Goal: Task Accomplishment & Management: Complete application form

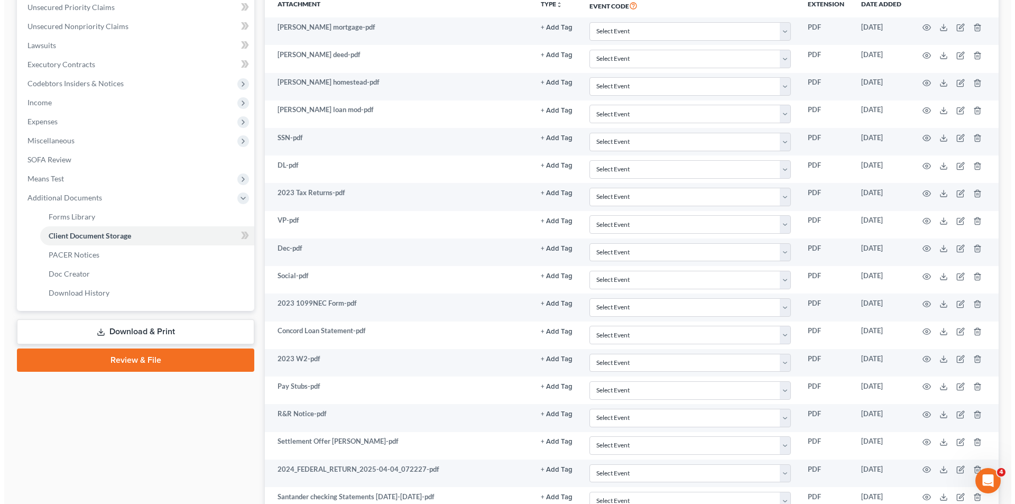
scroll to position [495, 0]
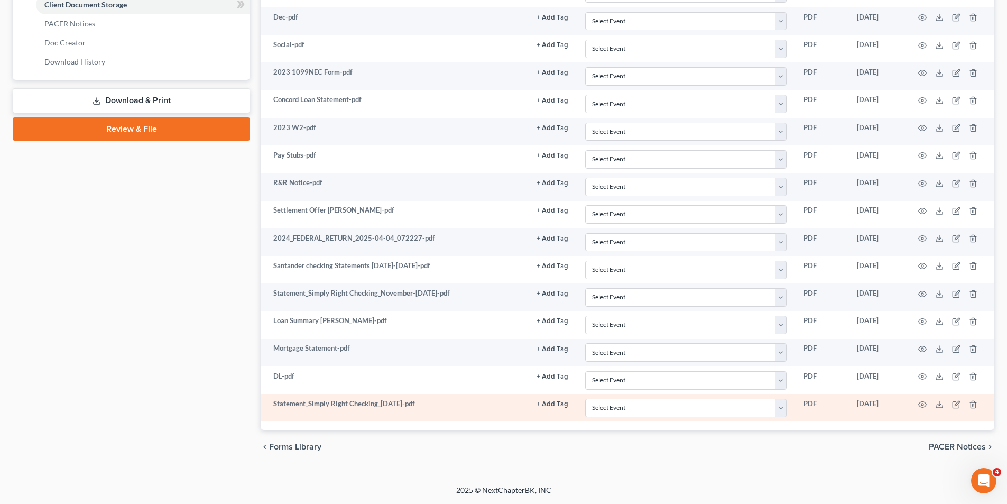
click at [433, 409] on td "Statement_Simply Right Checking_[DATE]-pdf" at bounding box center [394, 407] width 267 height 27
click at [919, 402] on icon "button" at bounding box center [922, 404] width 8 height 8
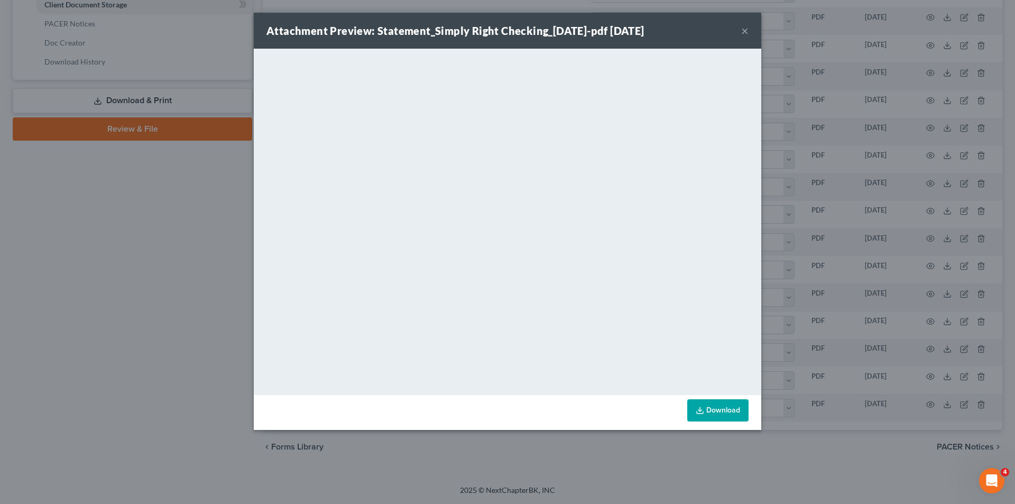
click at [804, 225] on div "Attachment Preview: Statement_Simply Right Checking_2025-04-01-pdf 08/11/2025 ×…" at bounding box center [507, 252] width 1015 height 504
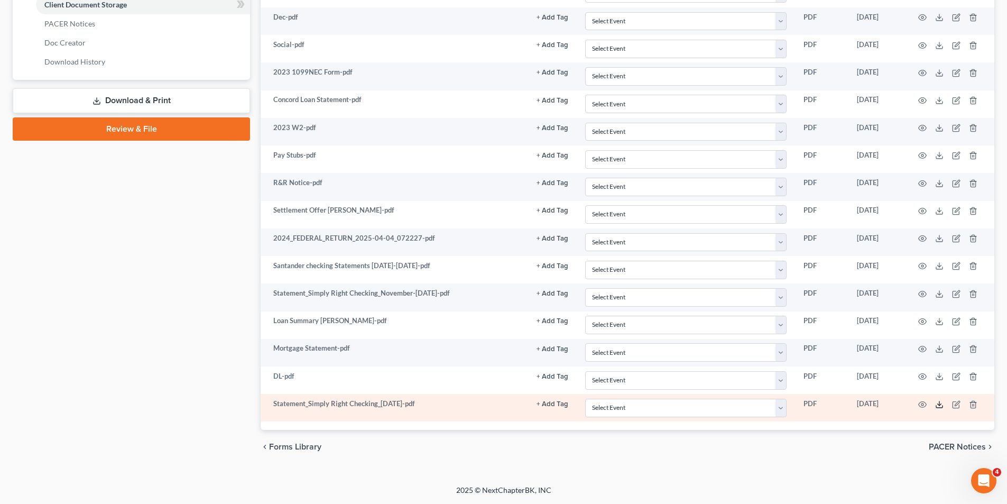
click at [939, 404] on icon at bounding box center [939, 404] width 8 height 8
click at [975, 405] on icon "button" at bounding box center [973, 404] width 8 height 8
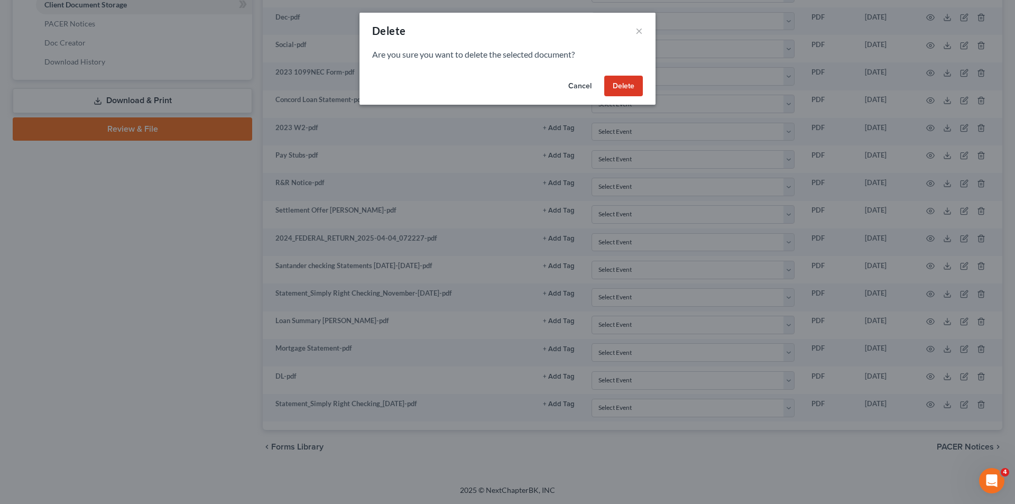
click at [619, 80] on button "Delete" at bounding box center [623, 86] width 39 height 21
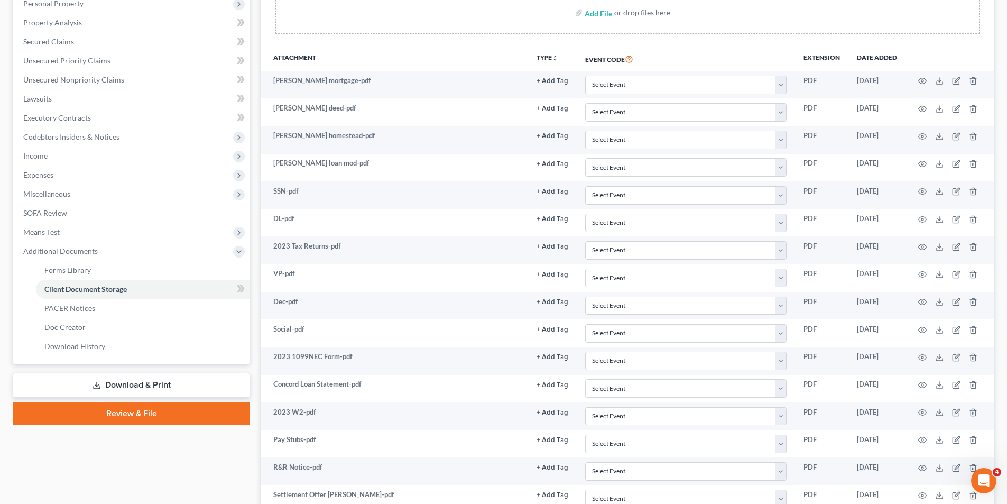
scroll to position [151, 0]
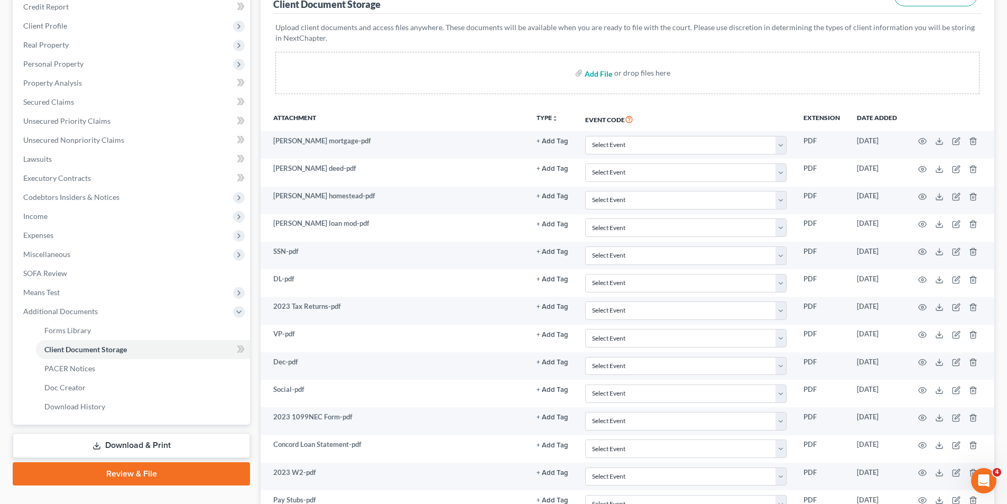
click at [594, 76] on input "file" at bounding box center [597, 72] width 25 height 19
type input "C:\fakepath\Statement_Simply Right Checking_2025-04-01.pdf"
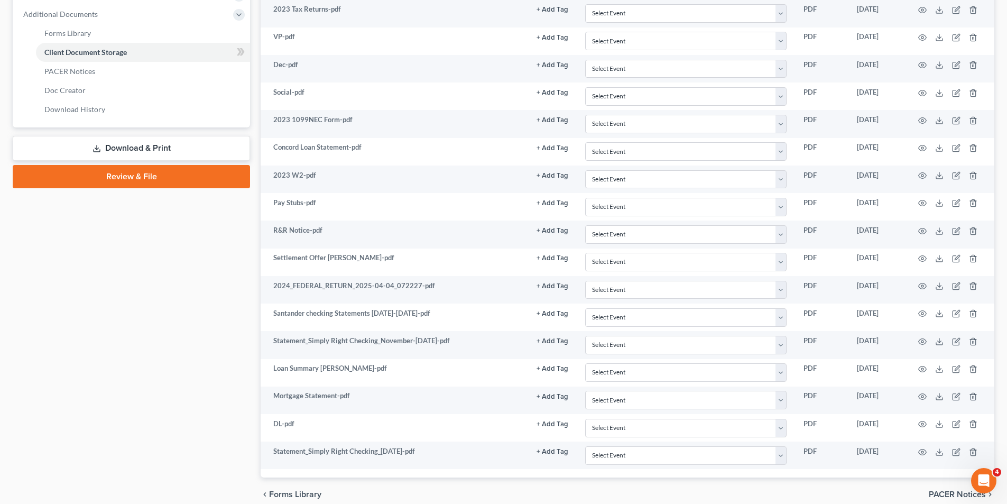
scroll to position [495, 0]
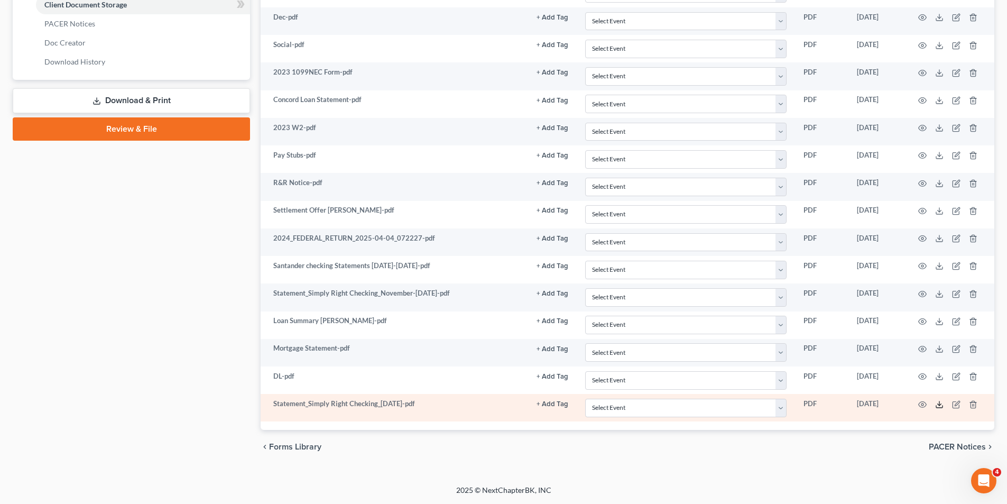
click at [935, 401] on icon at bounding box center [939, 404] width 8 height 8
click at [940, 402] on icon at bounding box center [939, 404] width 8 height 8
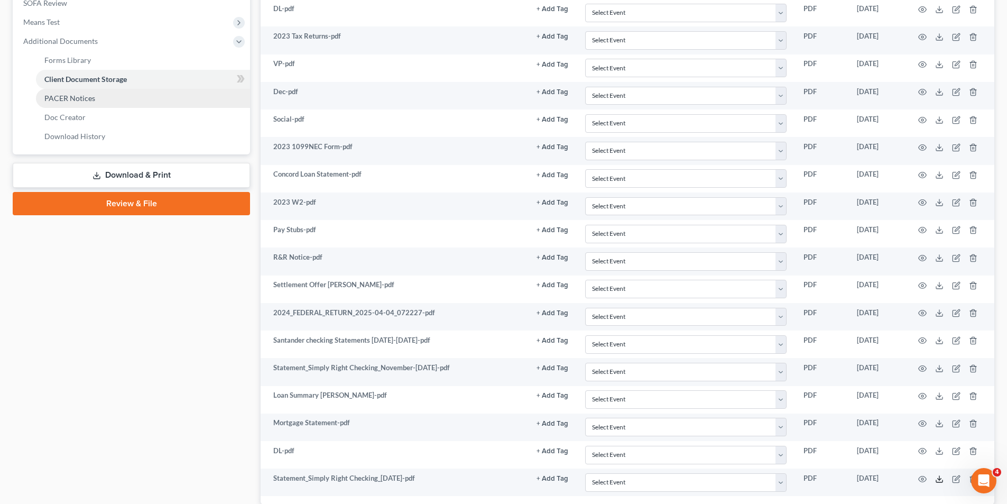
scroll to position [337, 0]
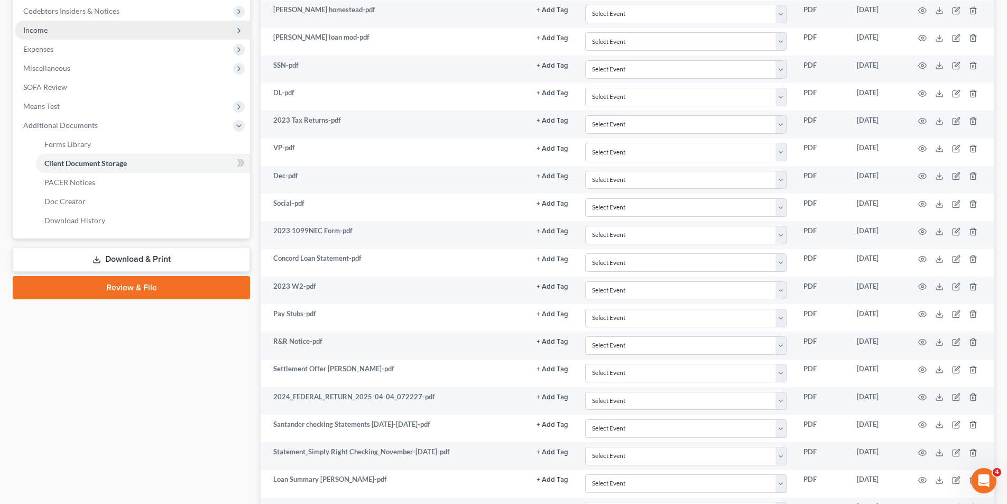
click at [73, 32] on span "Income" at bounding box center [132, 30] width 235 height 19
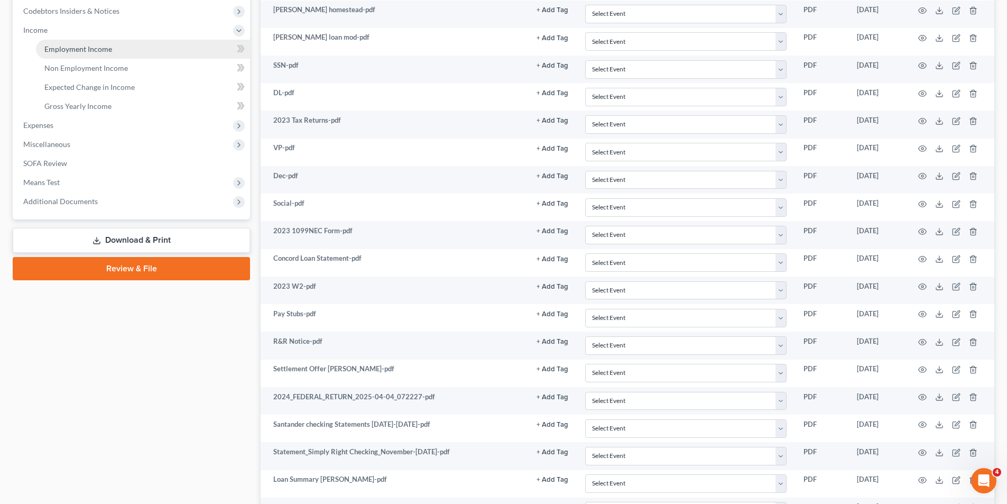
click at [68, 46] on span "Employment Income" at bounding box center [78, 48] width 68 height 9
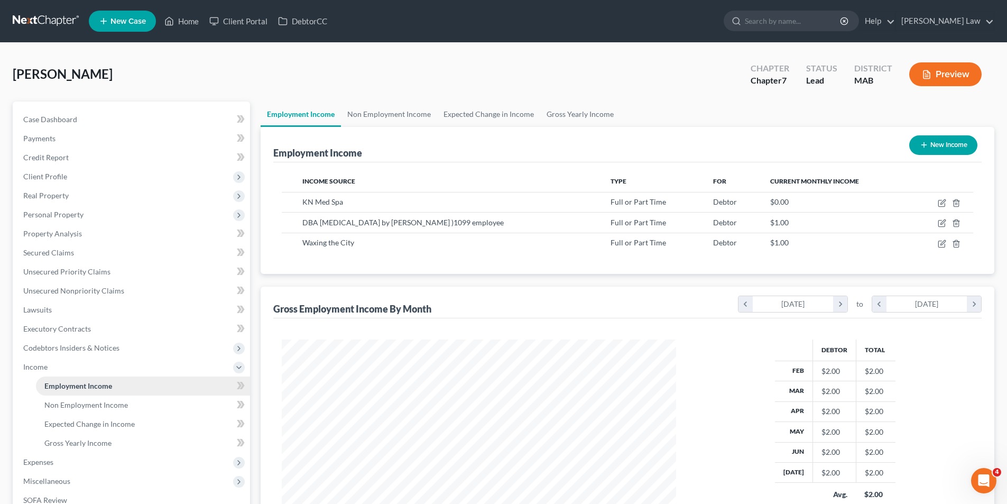
scroll to position [197, 416]
drag, startPoint x: 355, startPoint y: 230, endPoint x: 298, endPoint y: 283, distance: 77.8
click at [298, 283] on div "Employment Income New Income Income Source Type For Current Monthly Income KN M…" at bounding box center [628, 344] width 734 height 435
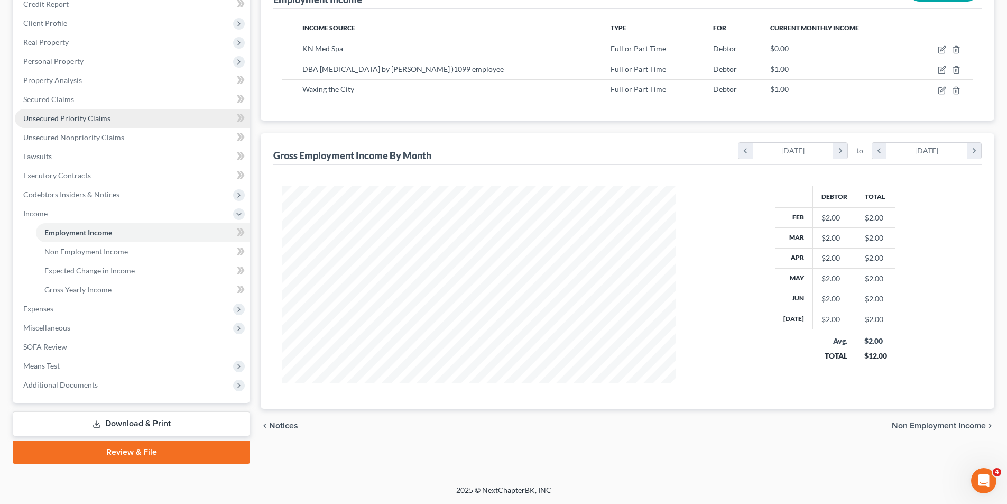
scroll to position [0, 0]
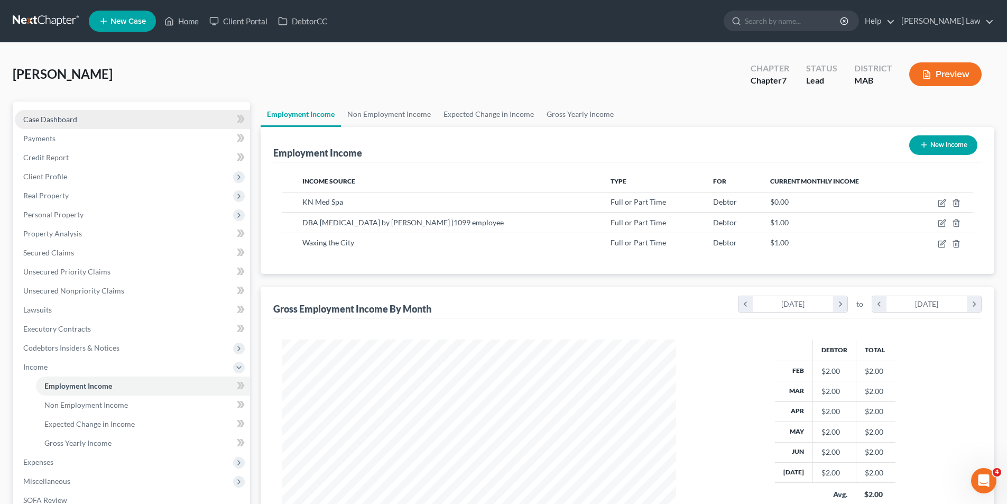
click at [61, 122] on span "Case Dashboard" at bounding box center [50, 119] width 54 height 9
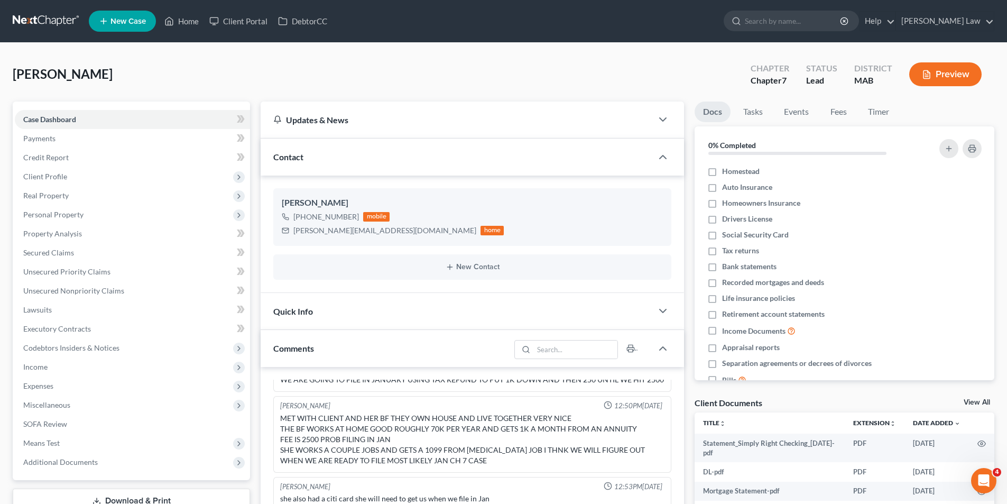
scroll to position [211, 0]
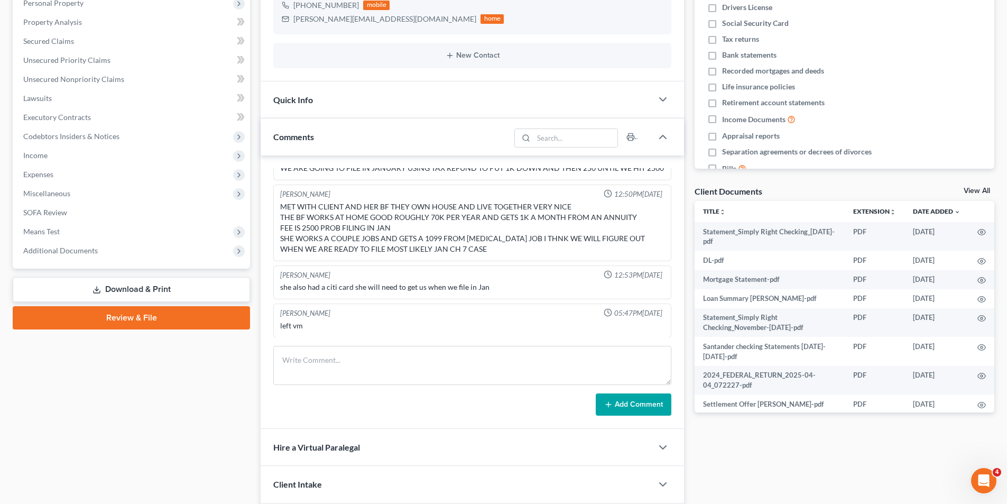
click at [976, 189] on link "View All" at bounding box center [977, 190] width 26 height 7
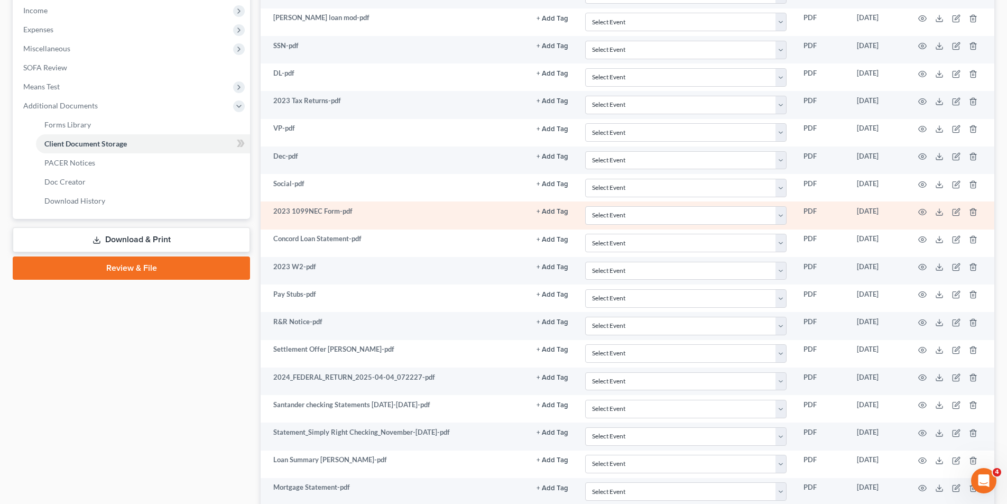
scroll to position [495, 0]
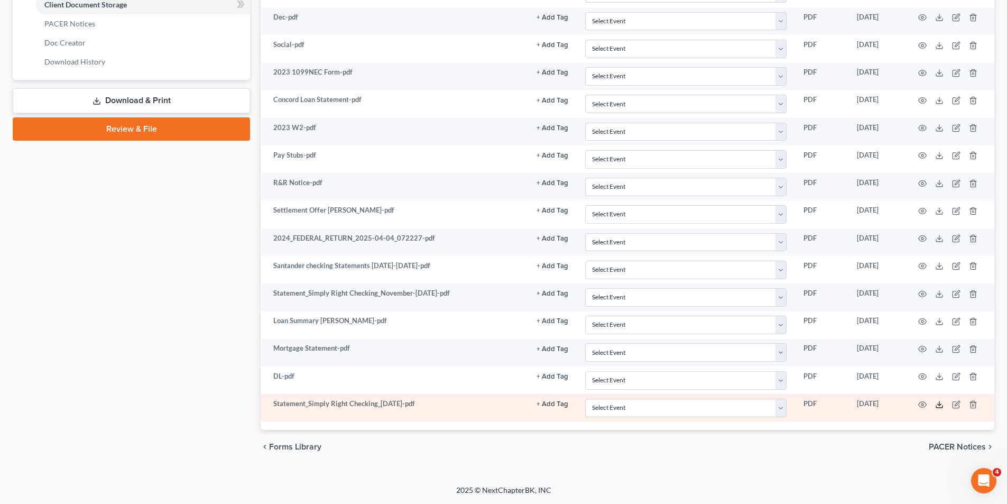
click at [940, 407] on icon at bounding box center [939, 404] width 8 height 8
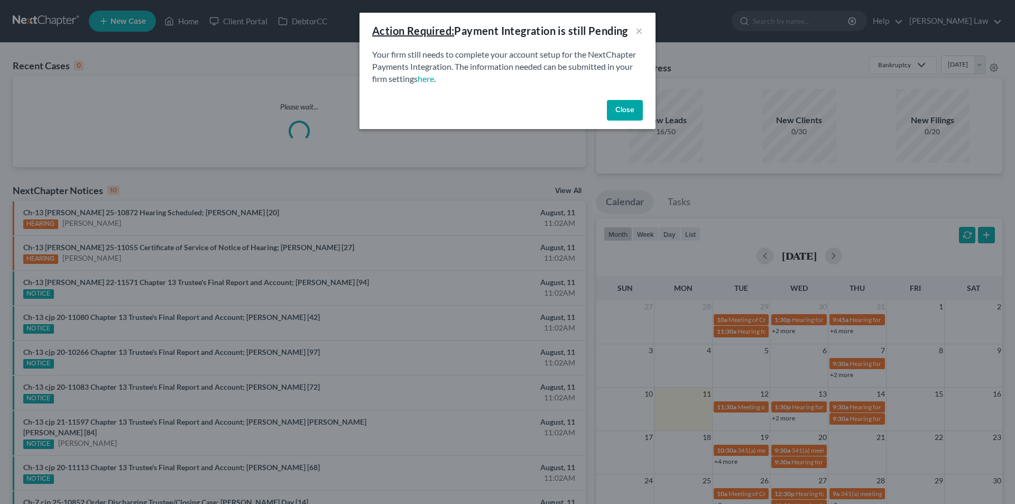
click at [644, 31] on div "Action Required: Payment Integration is still Pending ×" at bounding box center [507, 31] width 296 height 36
click at [641, 31] on button "×" at bounding box center [638, 30] width 7 height 13
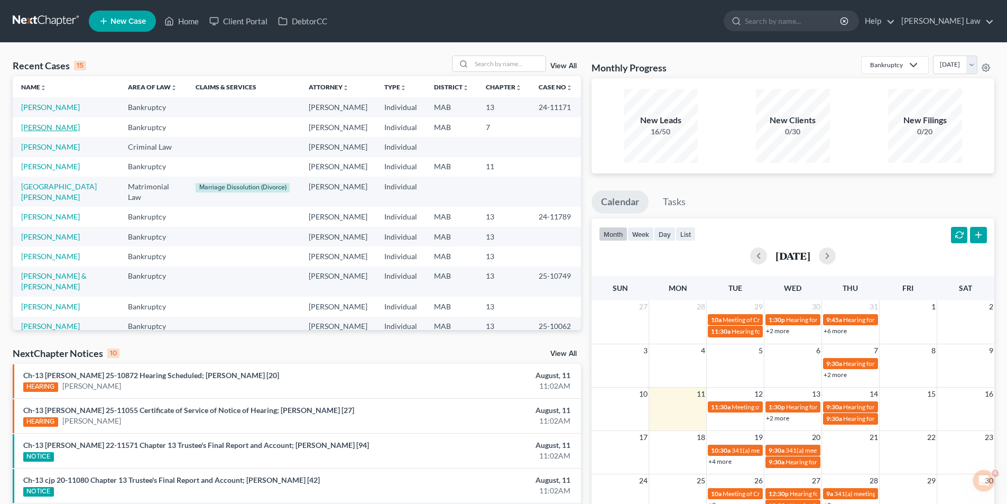
click at [46, 125] on link "[PERSON_NAME]" at bounding box center [50, 127] width 59 height 9
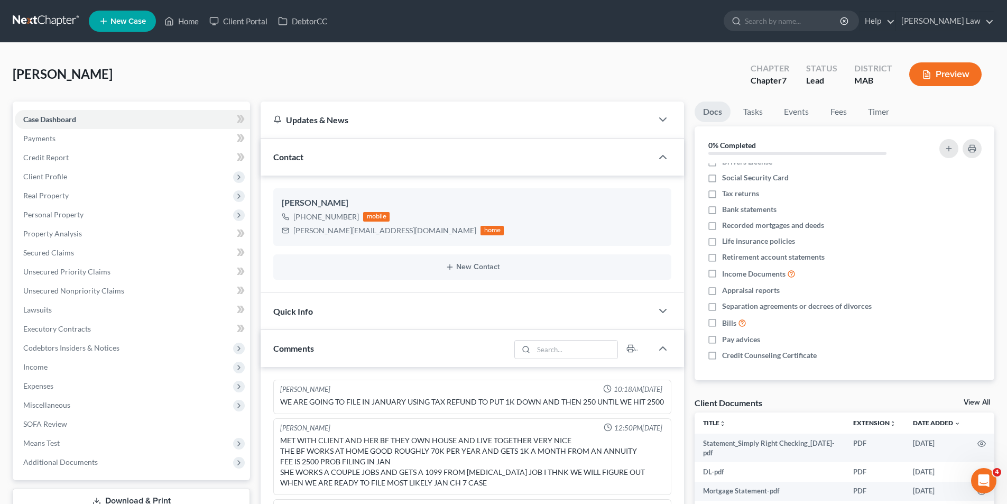
scroll to position [33, 0]
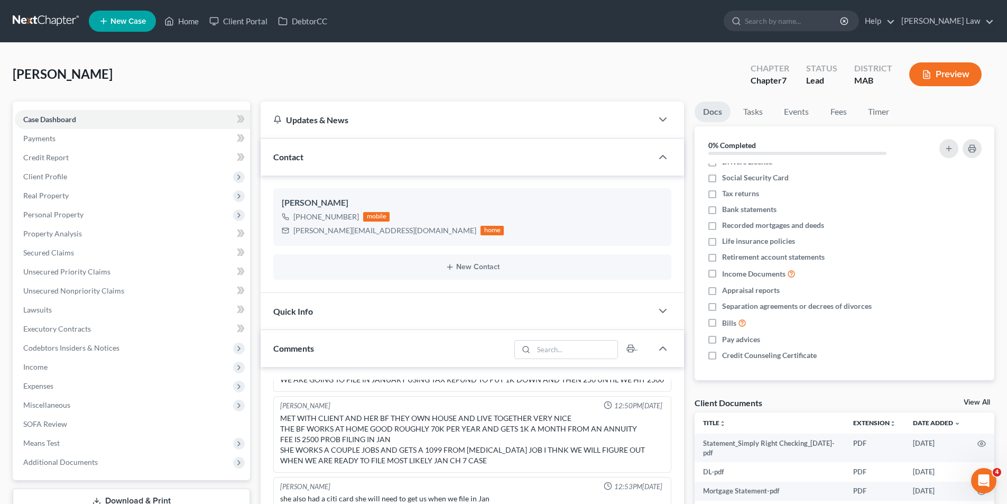
click at [973, 397] on div "Client Documents View All" at bounding box center [845, 404] width 300 height 15
click at [973, 399] on link "View All" at bounding box center [977, 402] width 26 height 7
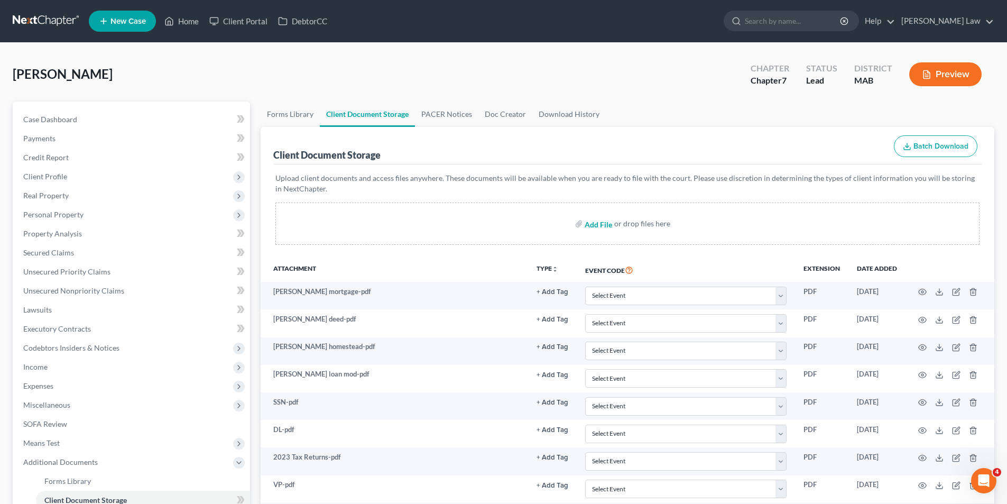
click at [608, 223] on input "file" at bounding box center [597, 223] width 25 height 19
type input "C:\fakepath\[PERSON_NAME].pdf"
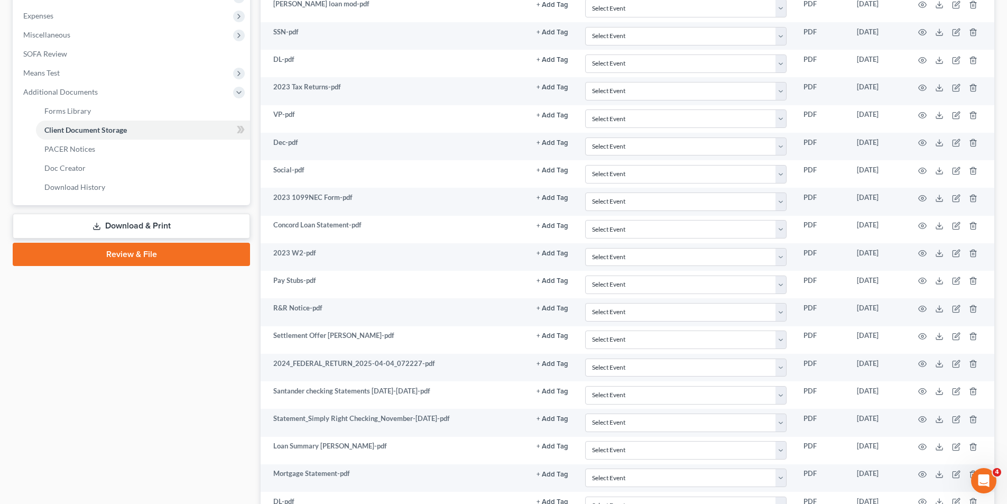
scroll to position [495, 0]
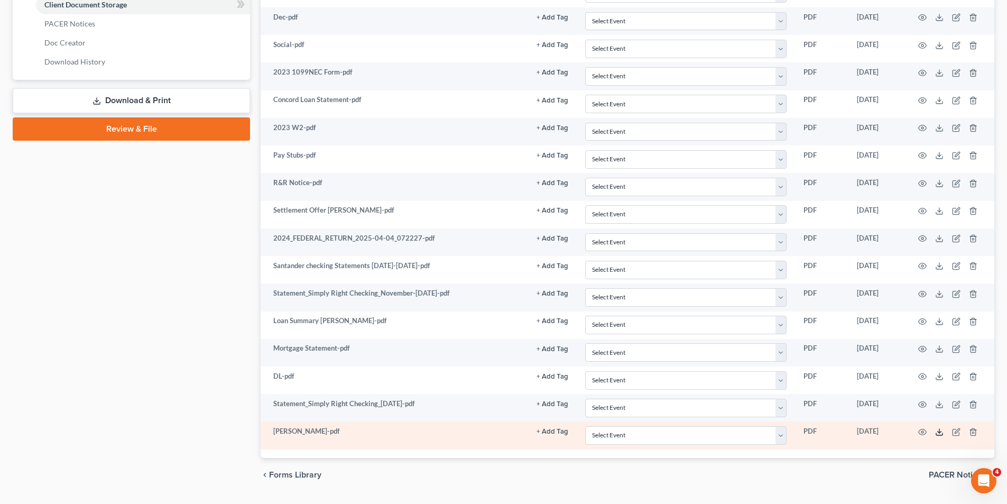
click at [939, 432] on polyline at bounding box center [940, 432] width 4 height 2
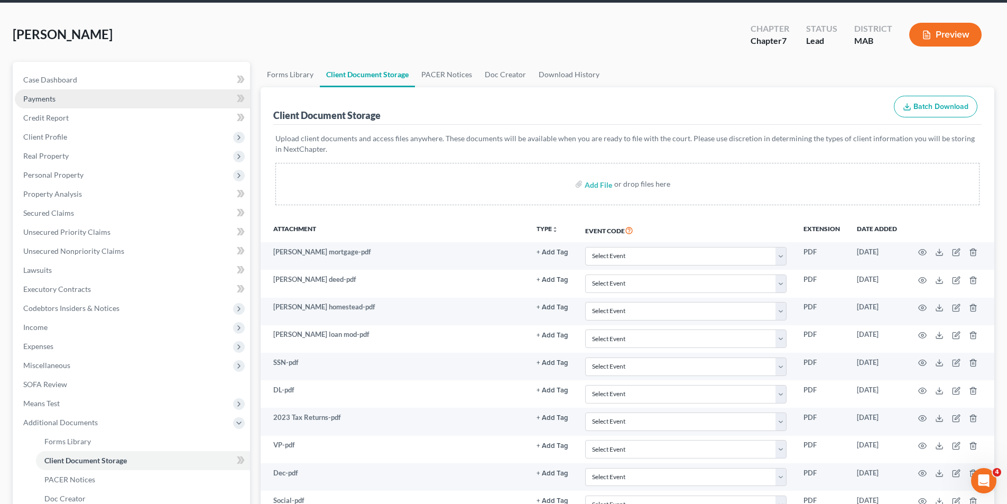
scroll to position [0, 0]
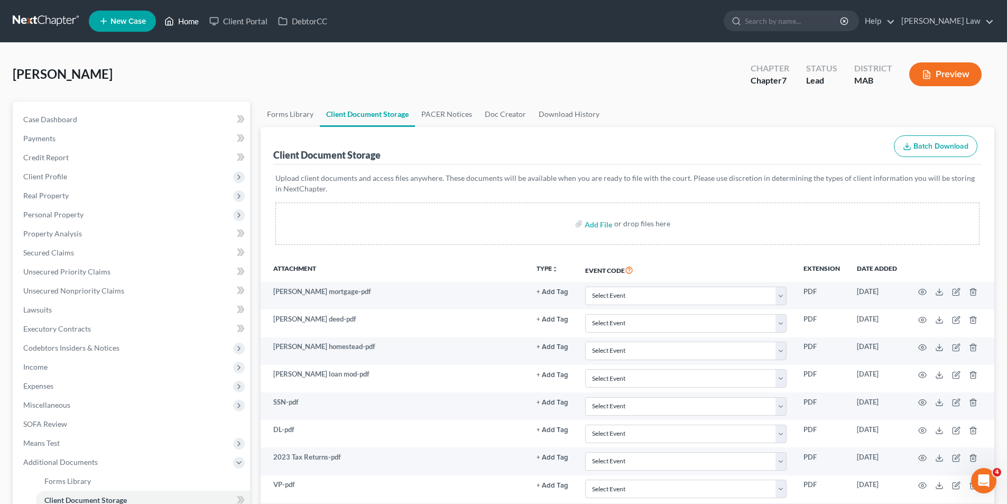
click at [197, 17] on link "Home" at bounding box center [181, 21] width 45 height 19
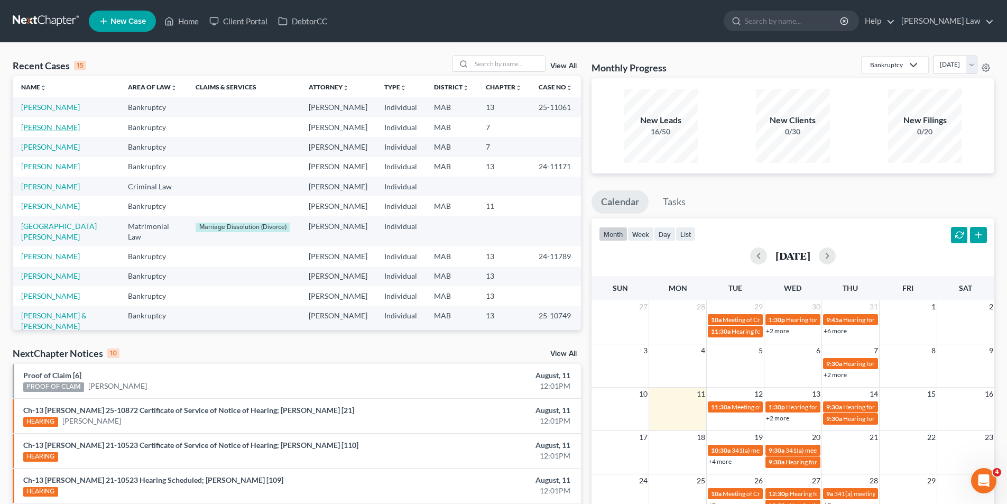
click at [60, 126] on link "[PERSON_NAME]" at bounding box center [50, 127] width 59 height 9
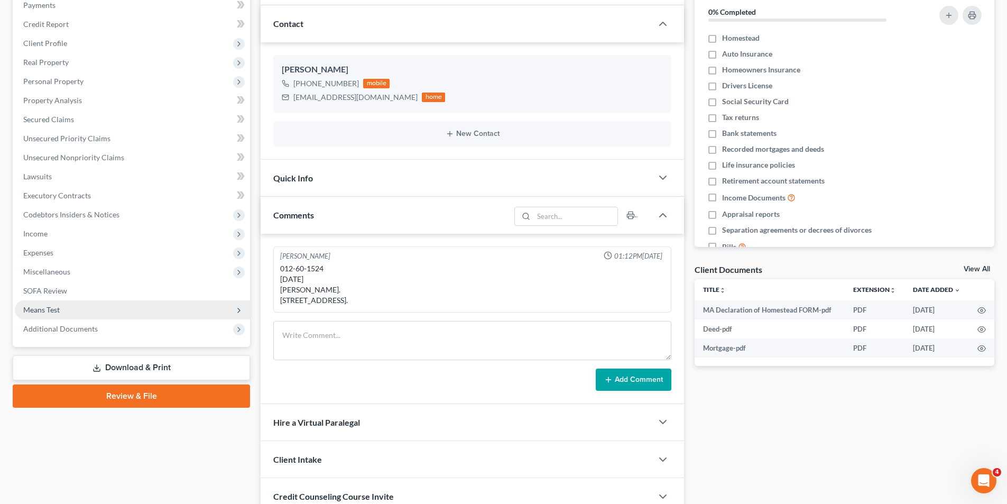
scroll to position [11, 0]
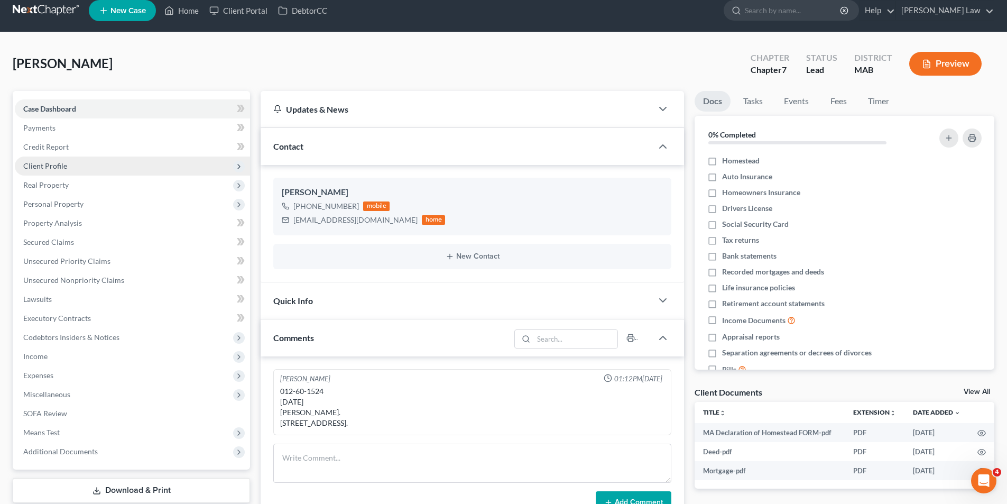
click at [57, 164] on span "Client Profile" at bounding box center [45, 165] width 44 height 9
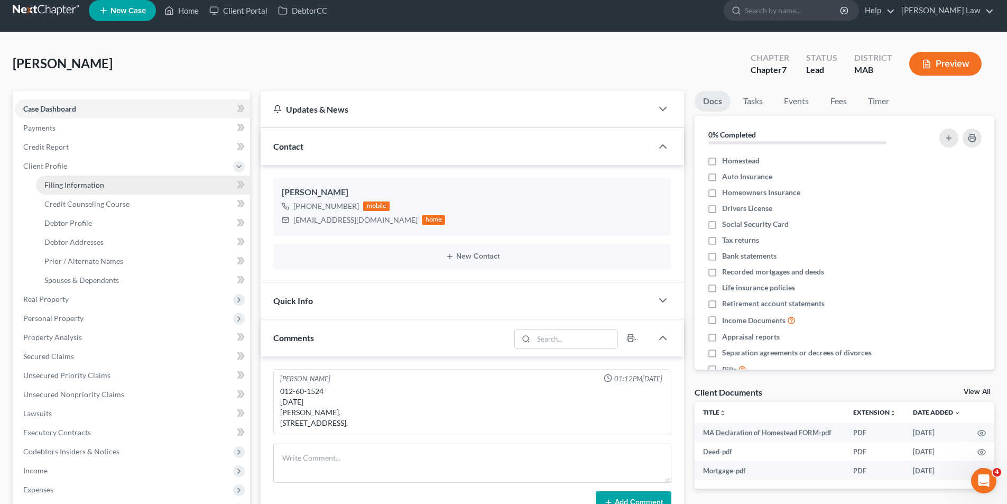
click at [59, 189] on span "Filing Information" at bounding box center [74, 184] width 60 height 9
select select "1"
select select "0"
select select "22"
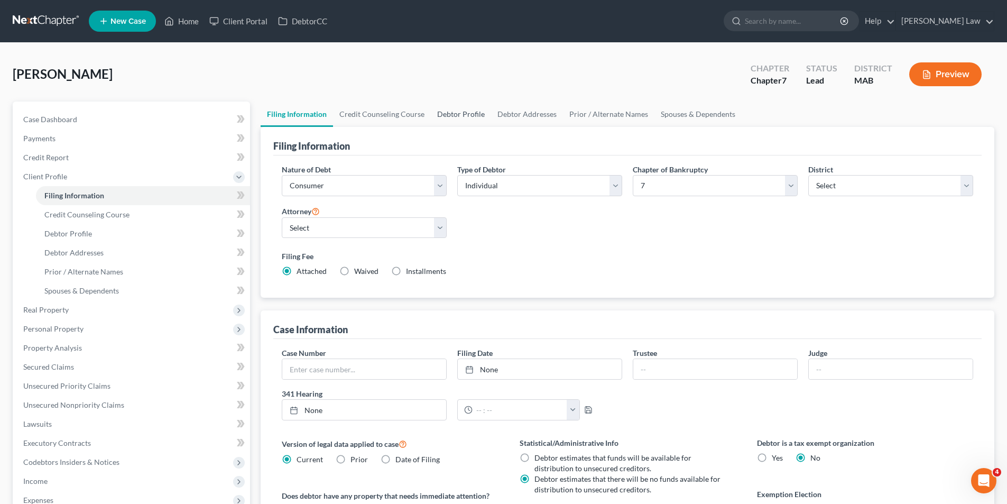
click at [471, 108] on link "Debtor Profile" at bounding box center [461, 114] width 60 height 25
select select "3"
select select "0"
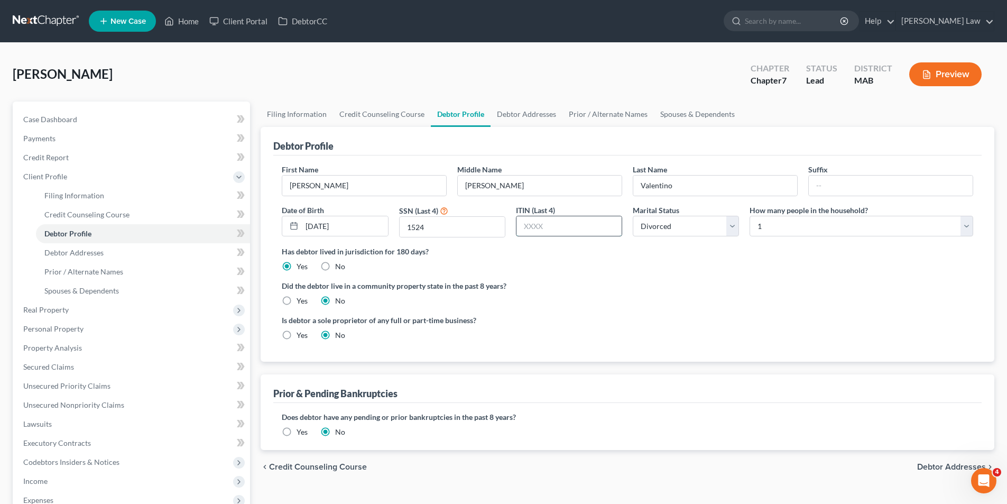
click at [549, 226] on input "text" at bounding box center [568, 226] width 105 height 20
click at [93, 119] on link "Case Dashboard" at bounding box center [132, 119] width 235 height 19
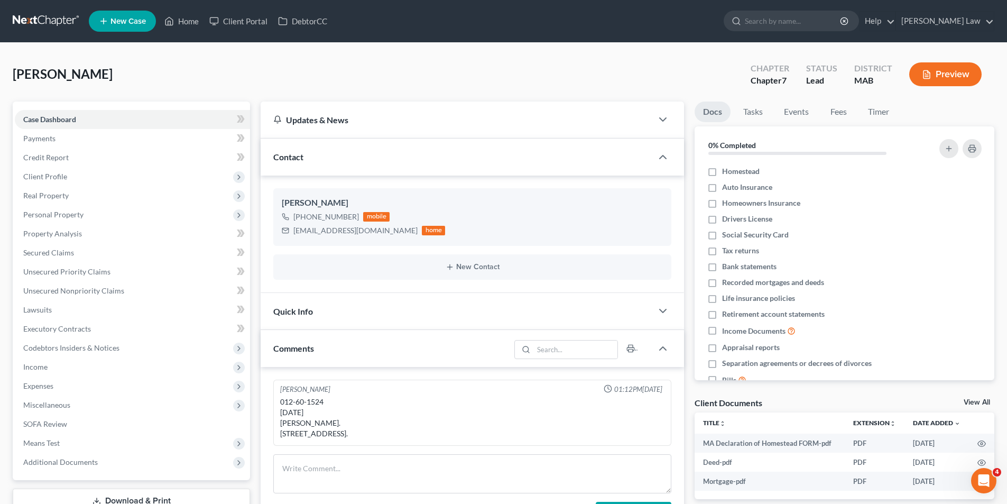
click at [974, 403] on link "View All" at bounding box center [977, 402] width 26 height 7
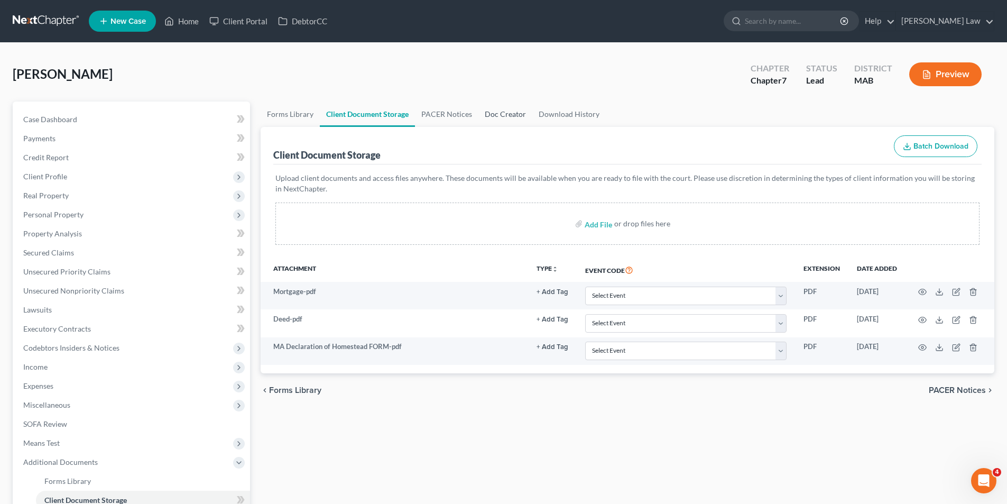
click at [502, 115] on link "Doc Creator" at bounding box center [505, 114] width 54 height 25
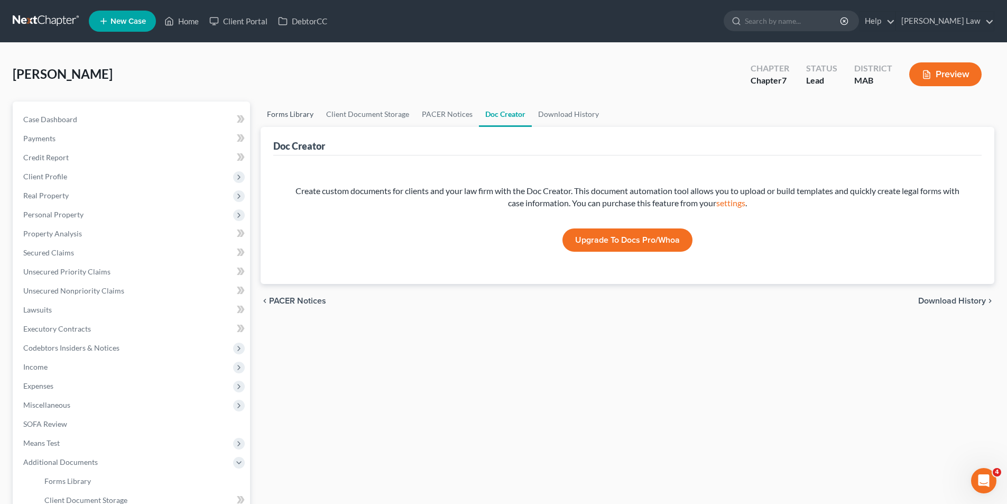
click at [300, 116] on link "Forms Library" at bounding box center [290, 114] width 59 height 25
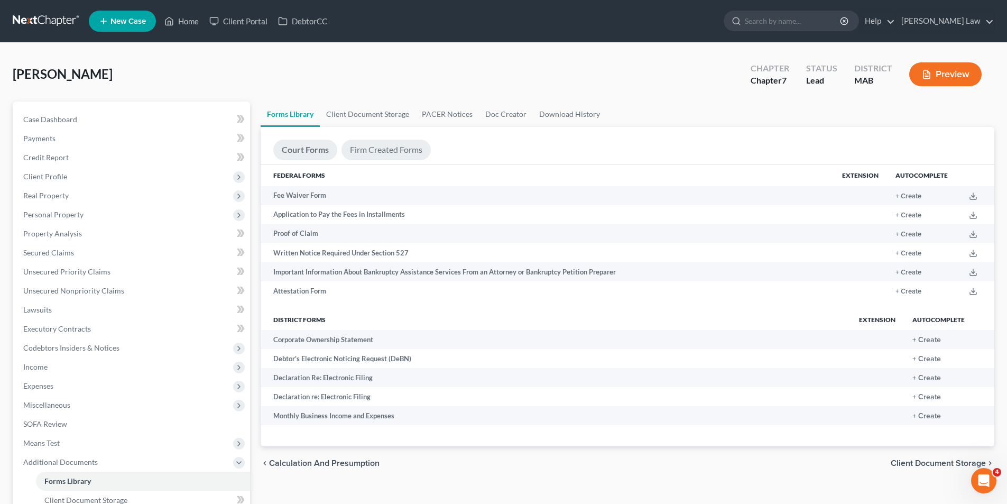
click at [395, 155] on link "Firm Created Forms" at bounding box center [386, 150] width 89 height 21
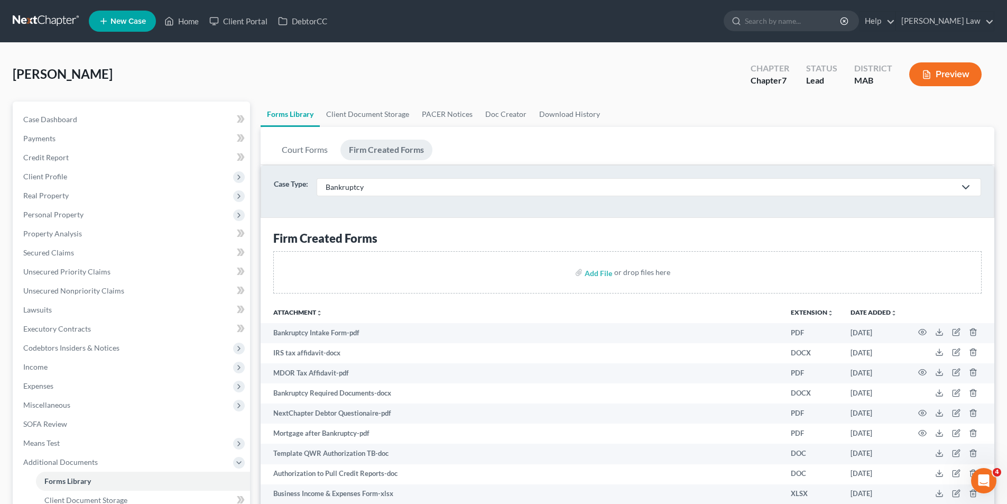
click at [340, 140] on link "Firm Created Forms" at bounding box center [386, 150] width 92 height 21
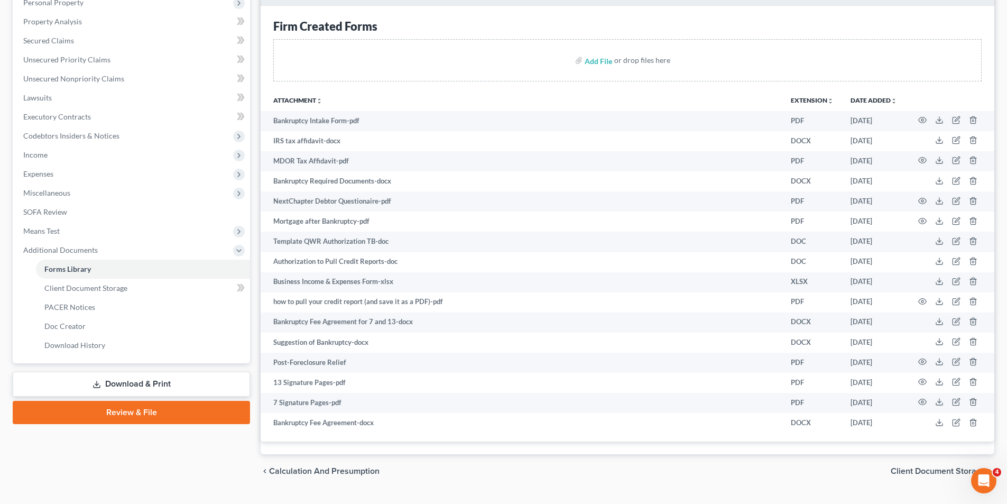
scroll to position [236, 0]
